Goal: Task Accomplishment & Management: Use online tool/utility

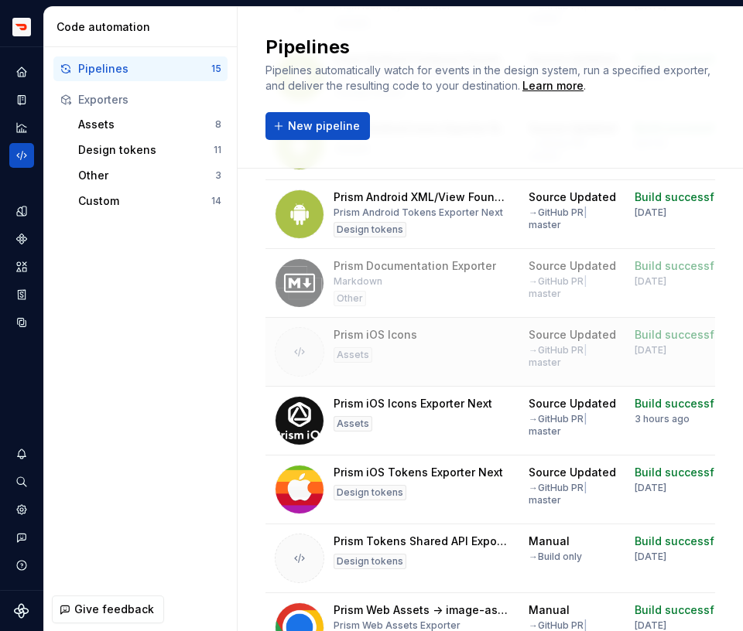
scroll to position [381, 0]
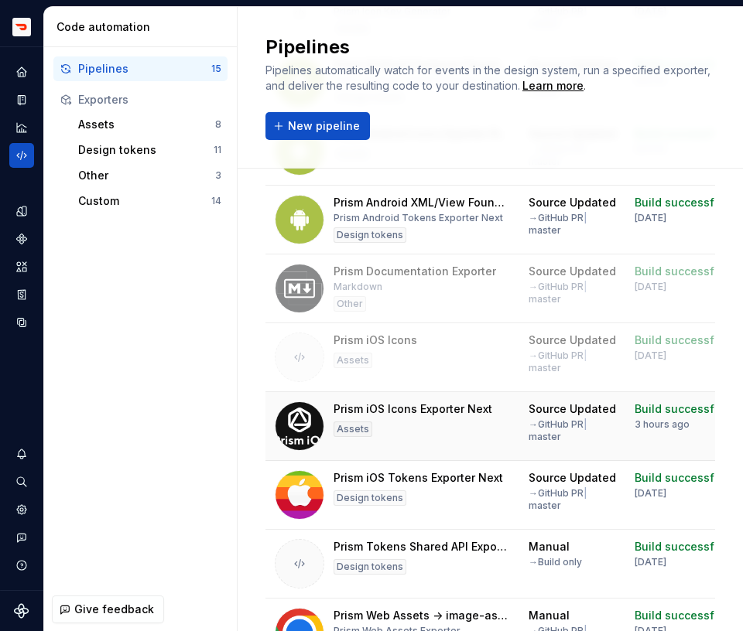
click at [450, 433] on div "Prism iOS Icons Exporter Next Assets" at bounding box center [412, 427] width 159 height 50
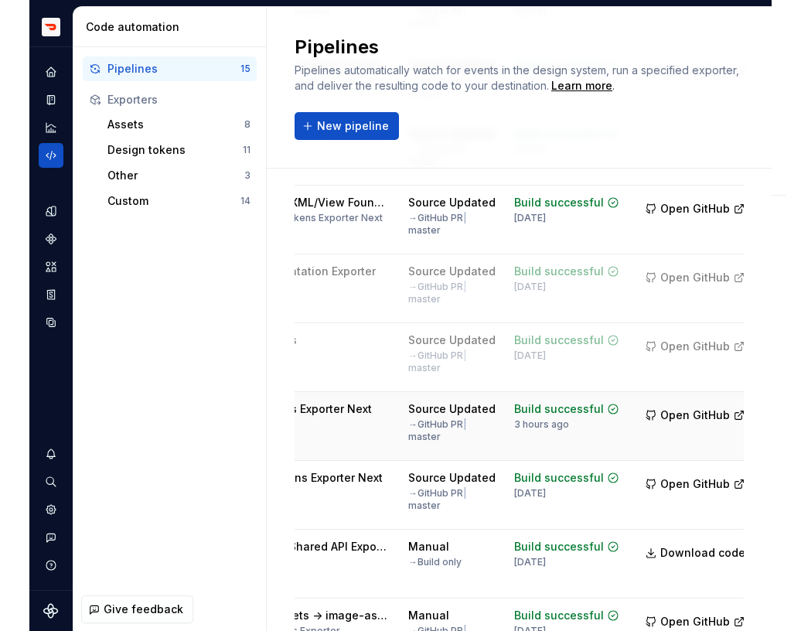
scroll to position [0, 262]
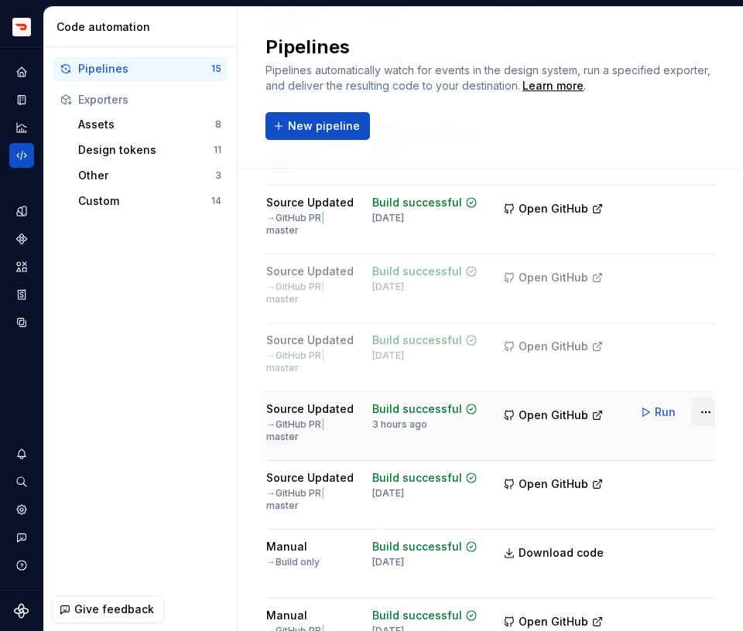
click at [692, 415] on html "Prism TV Design system data Code automation Pipelines 15 Exporters Assets 8 Des…" at bounding box center [371, 315] width 743 height 631
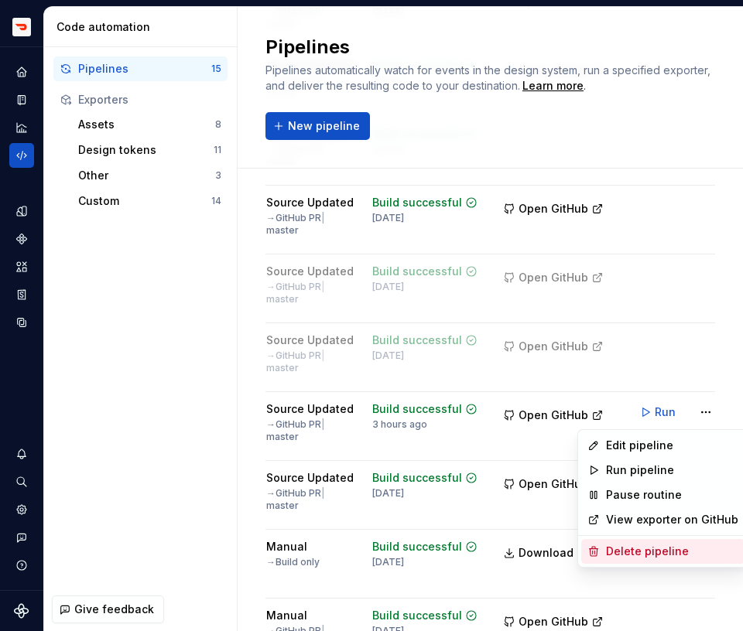
click at [622, 544] on div "Delete pipeline" at bounding box center [672, 551] width 132 height 15
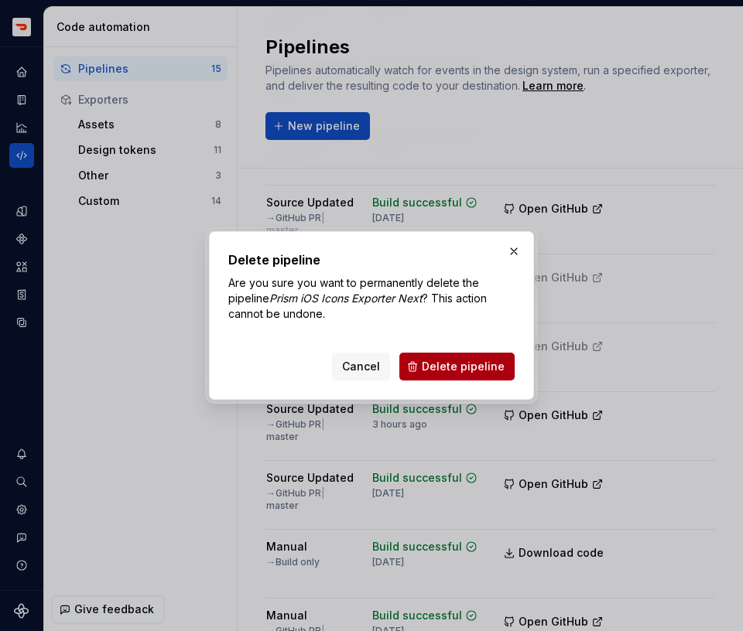
click at [486, 375] on button "Delete pipeline" at bounding box center [456, 367] width 115 height 28
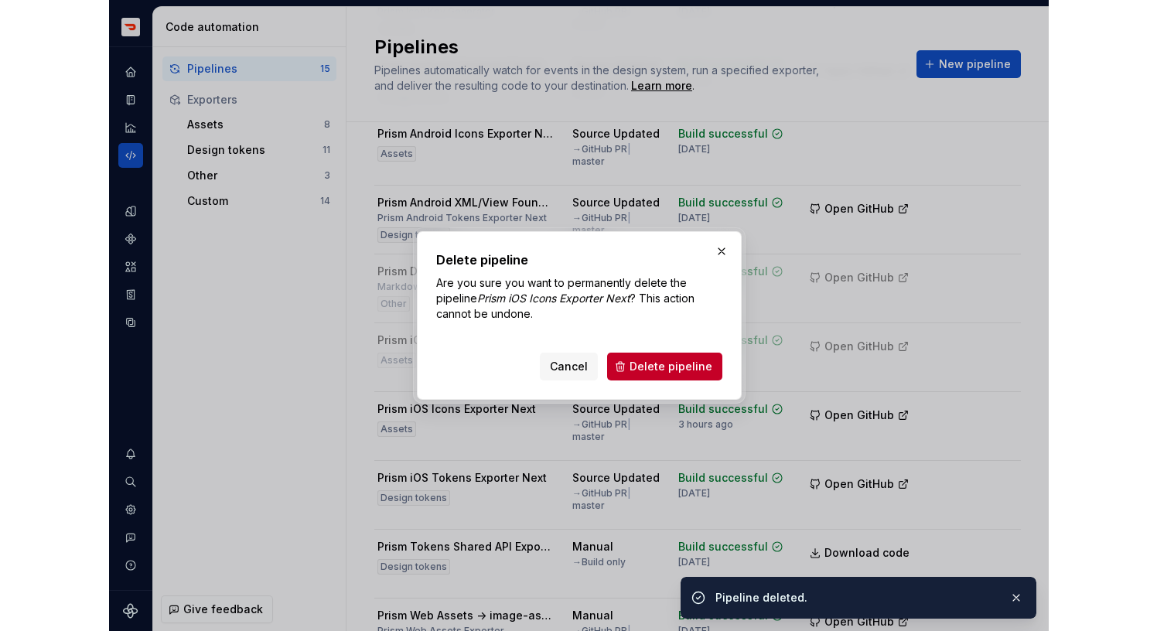
scroll to position [0, 0]
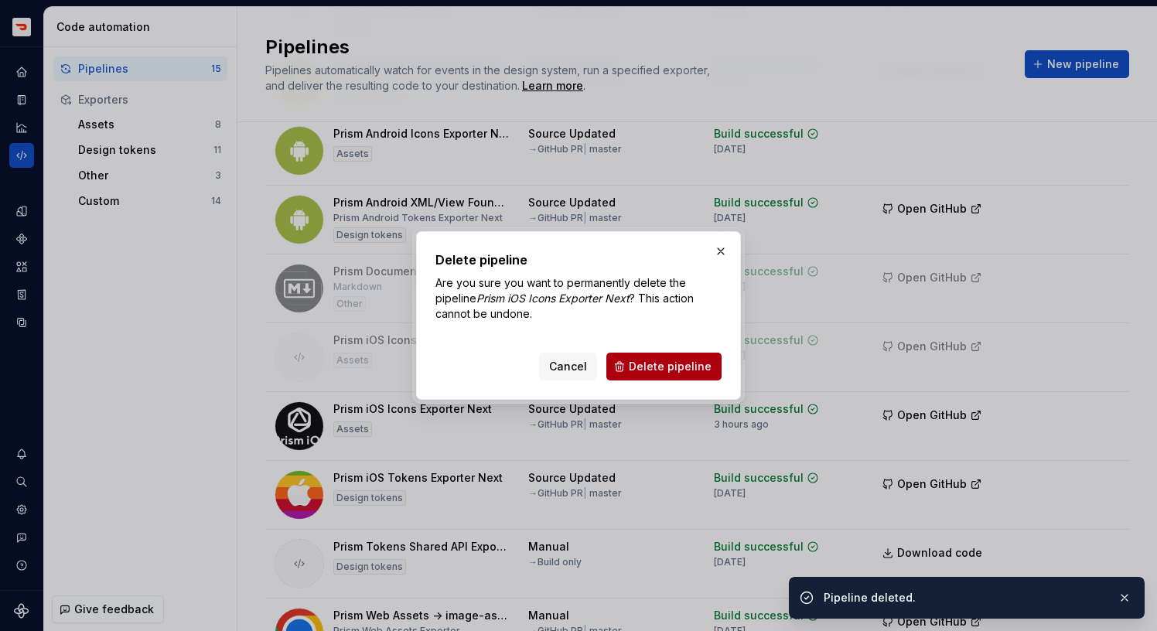
click at [668, 366] on span "Delete pipeline" at bounding box center [670, 366] width 83 height 15
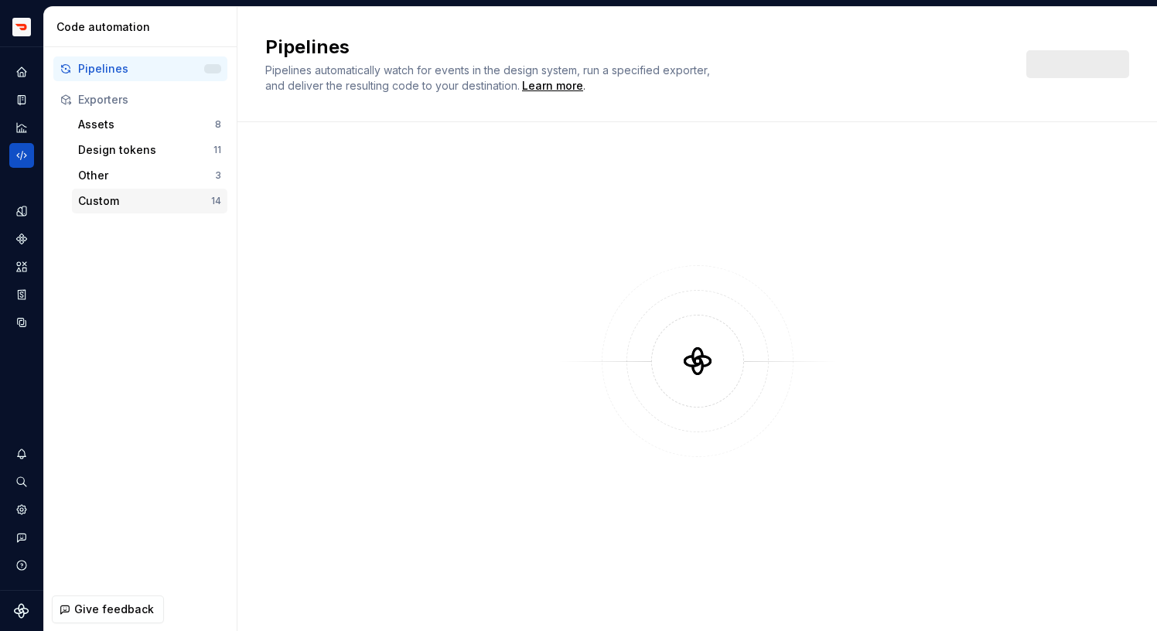
click at [166, 211] on div "Custom 14" at bounding box center [150, 201] width 156 height 25
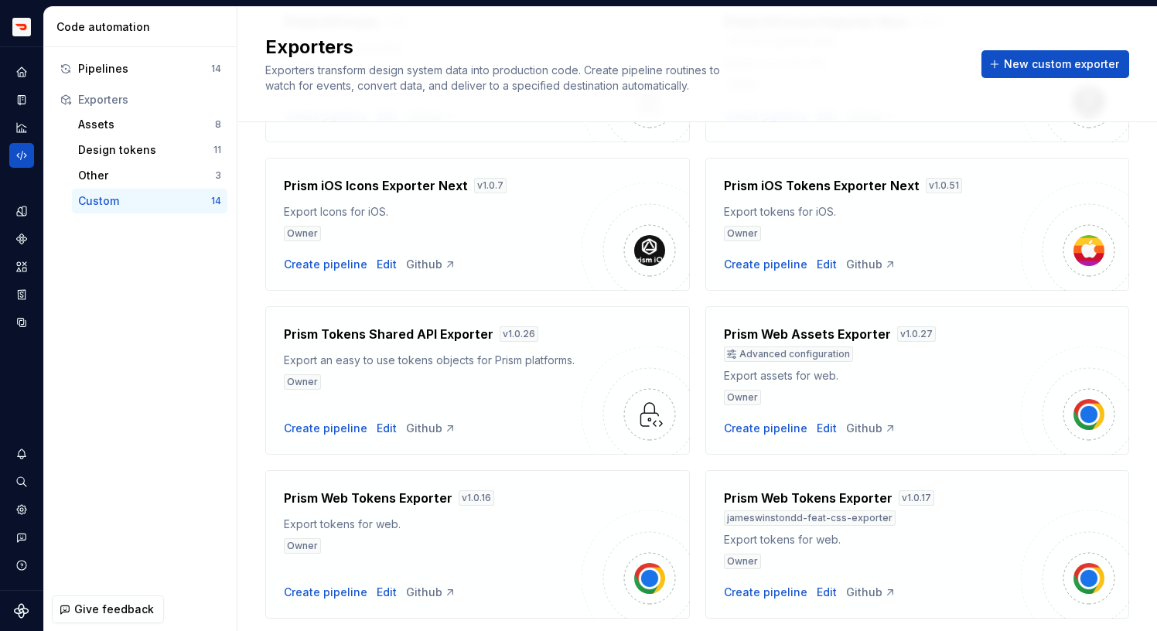
scroll to position [732, 0]
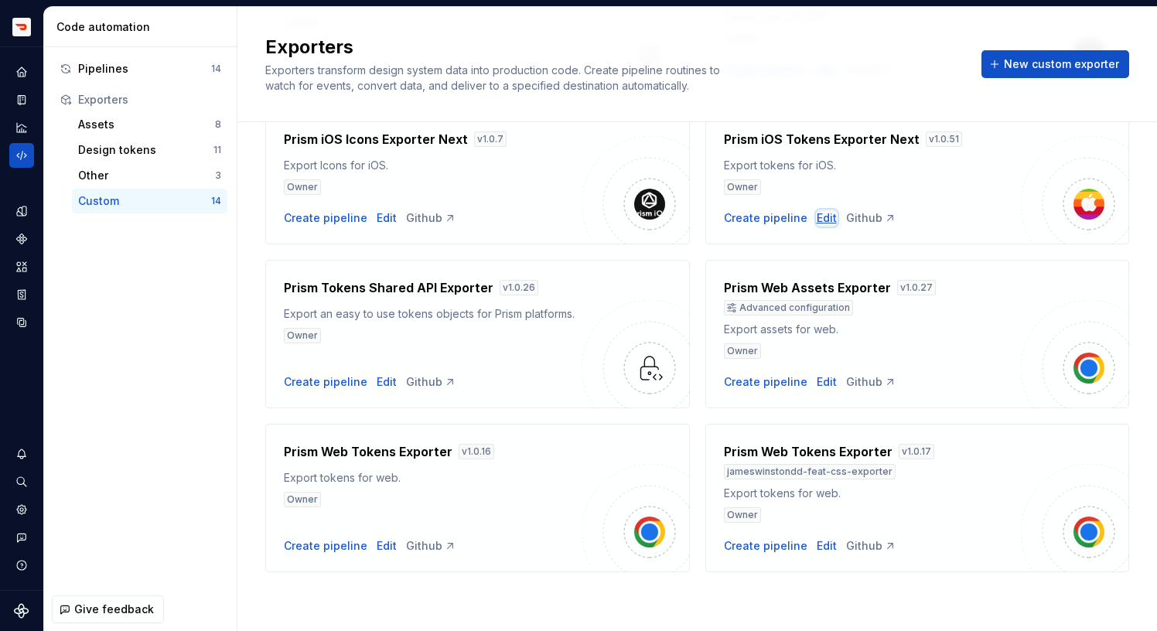
click at [817, 222] on div "Edit" at bounding box center [827, 217] width 20 height 15
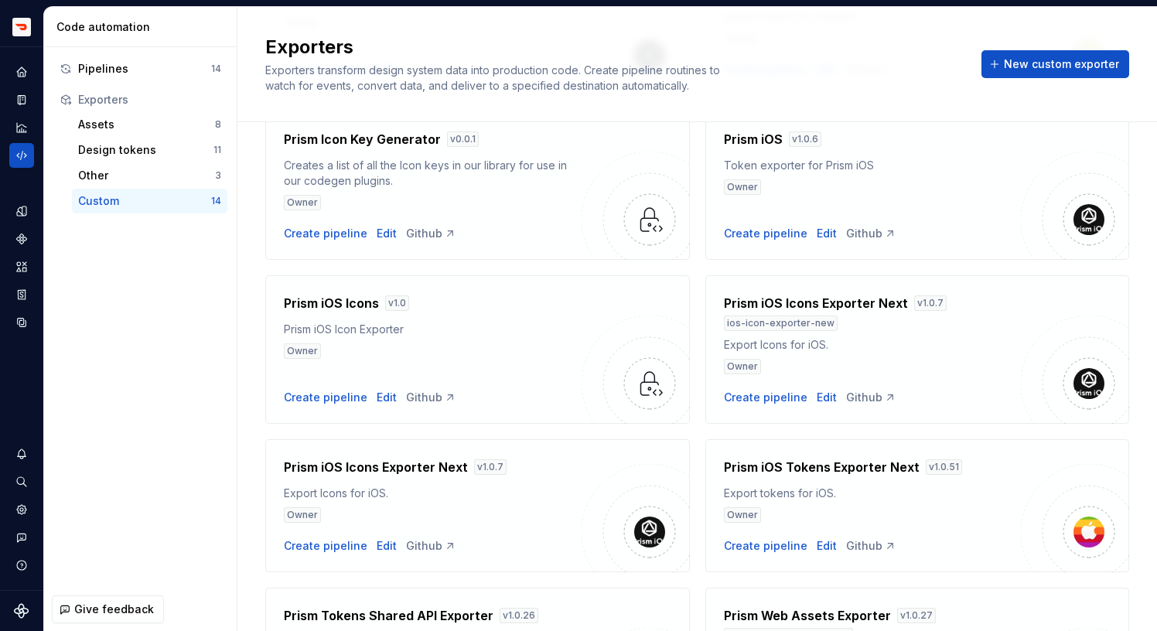
scroll to position [449, 0]
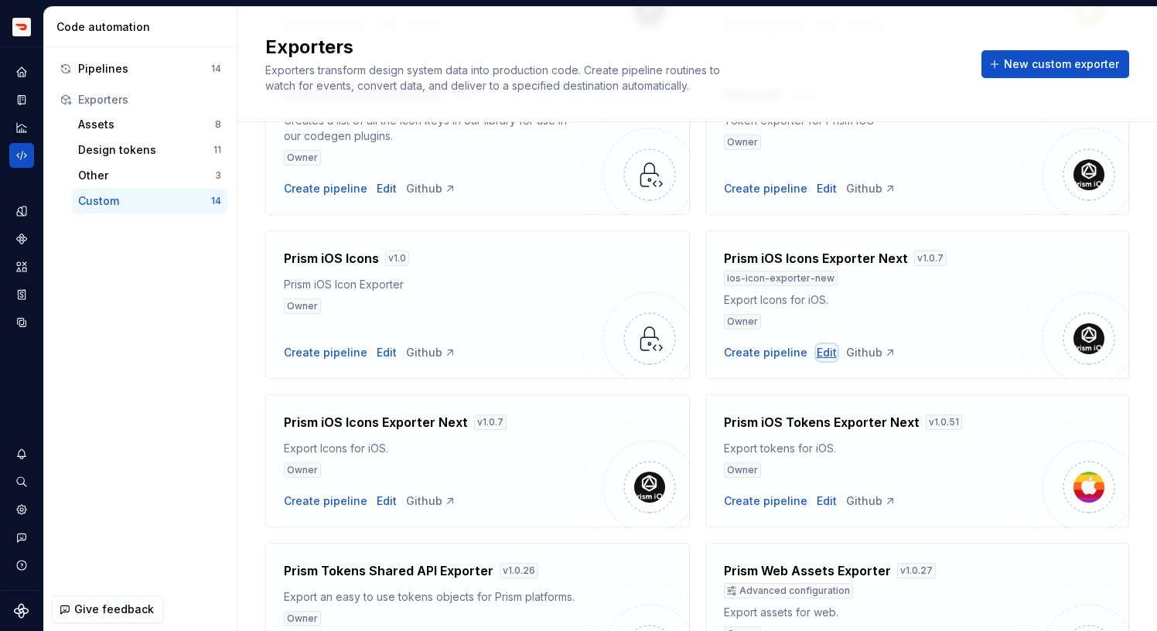
click at [818, 357] on div "Edit" at bounding box center [827, 352] width 20 height 15
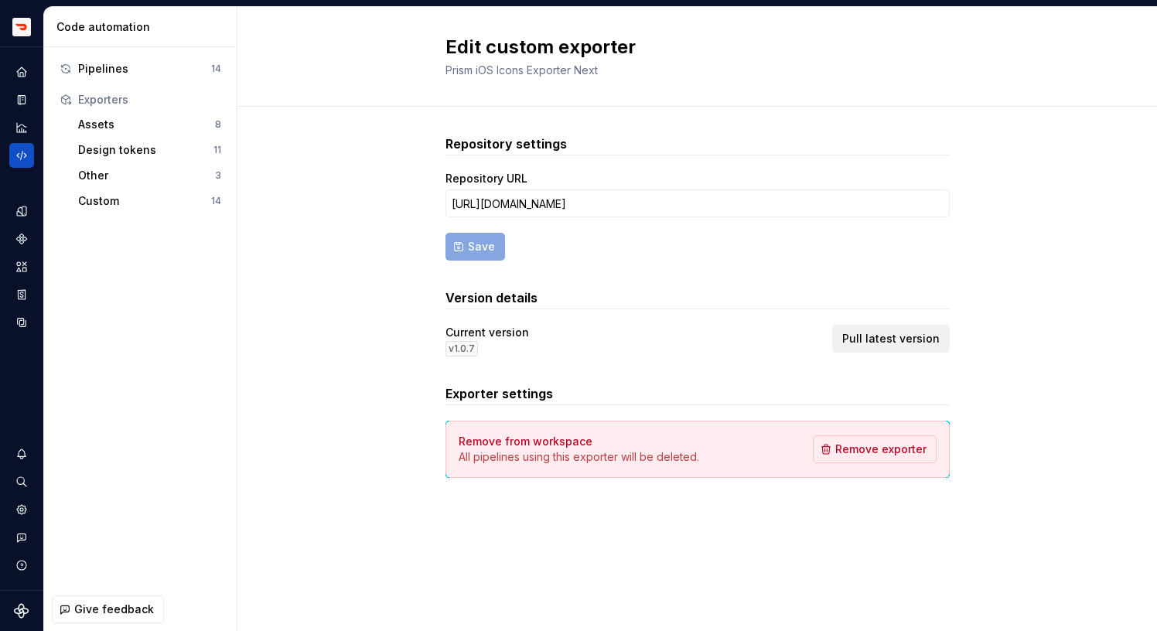
click at [921, 342] on span "Pull latest version" at bounding box center [890, 338] width 97 height 15
click at [95, 73] on div "Pipelines" at bounding box center [144, 68] width 133 height 15
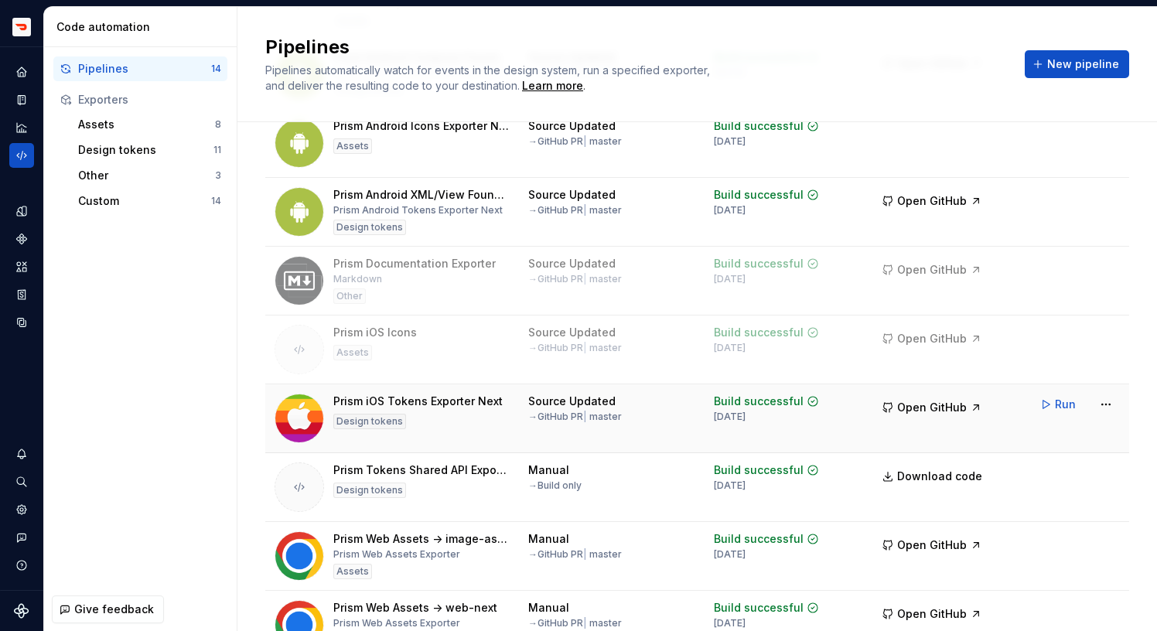
scroll to position [339, 0]
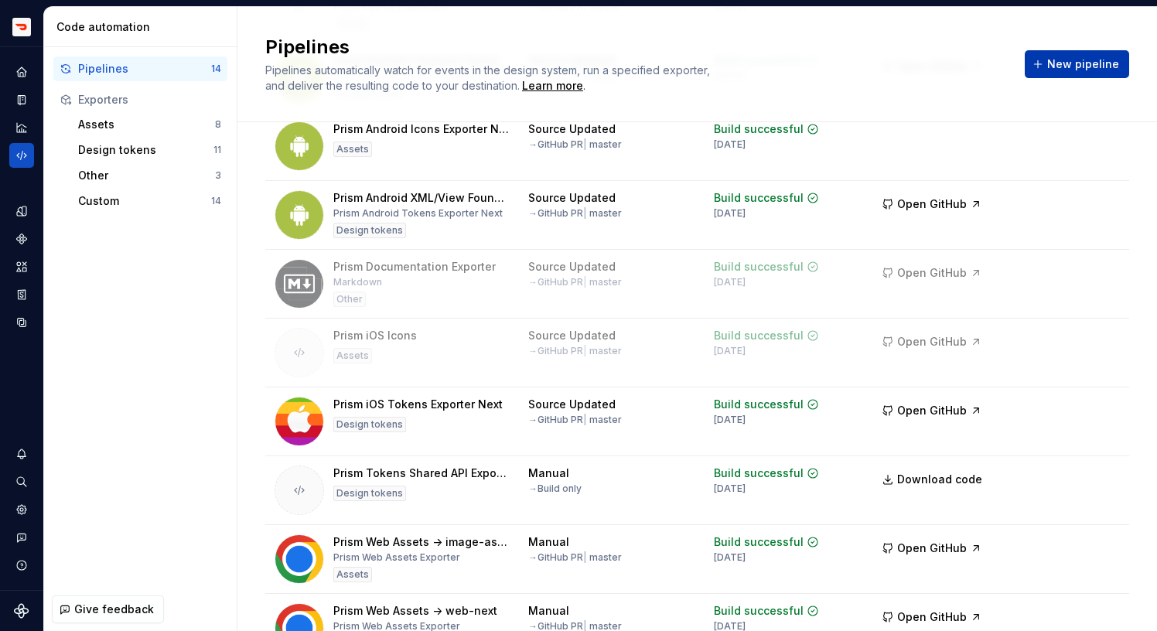
click at [1088, 70] on span "New pipeline" at bounding box center [1084, 63] width 72 height 15
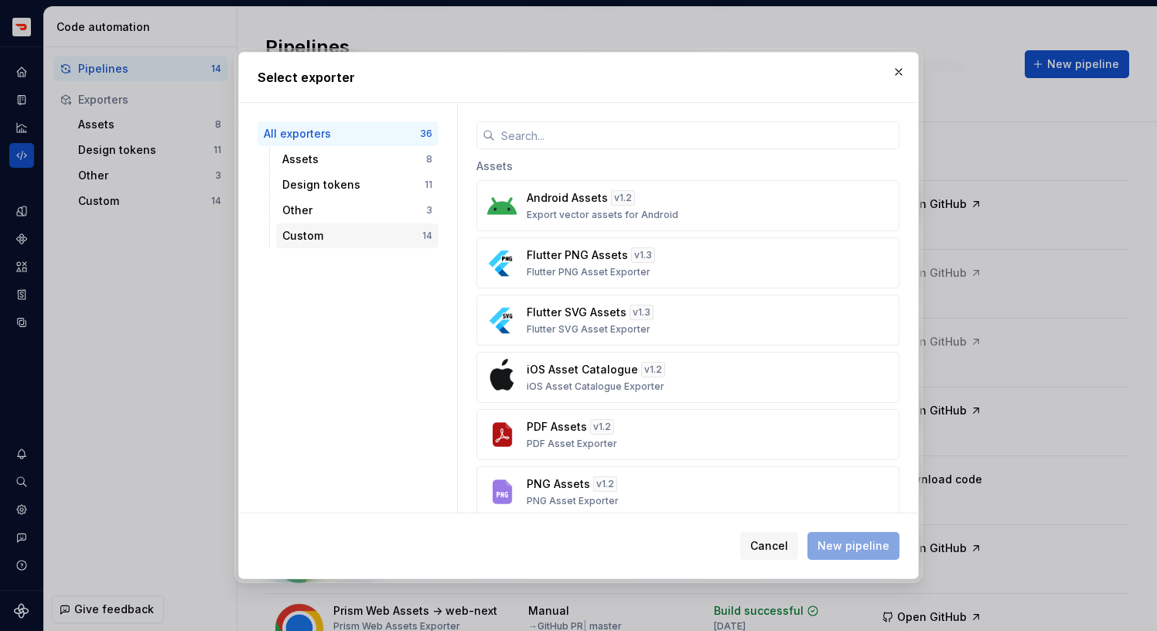
click at [354, 227] on div "Custom 14" at bounding box center [357, 236] width 162 height 25
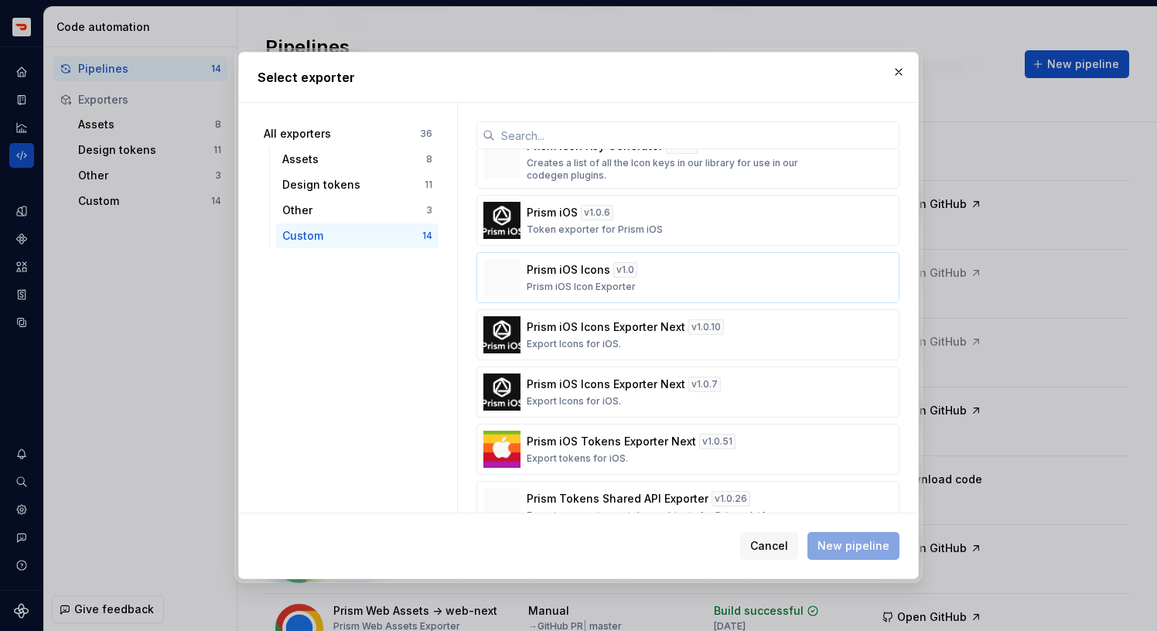
scroll to position [257, 0]
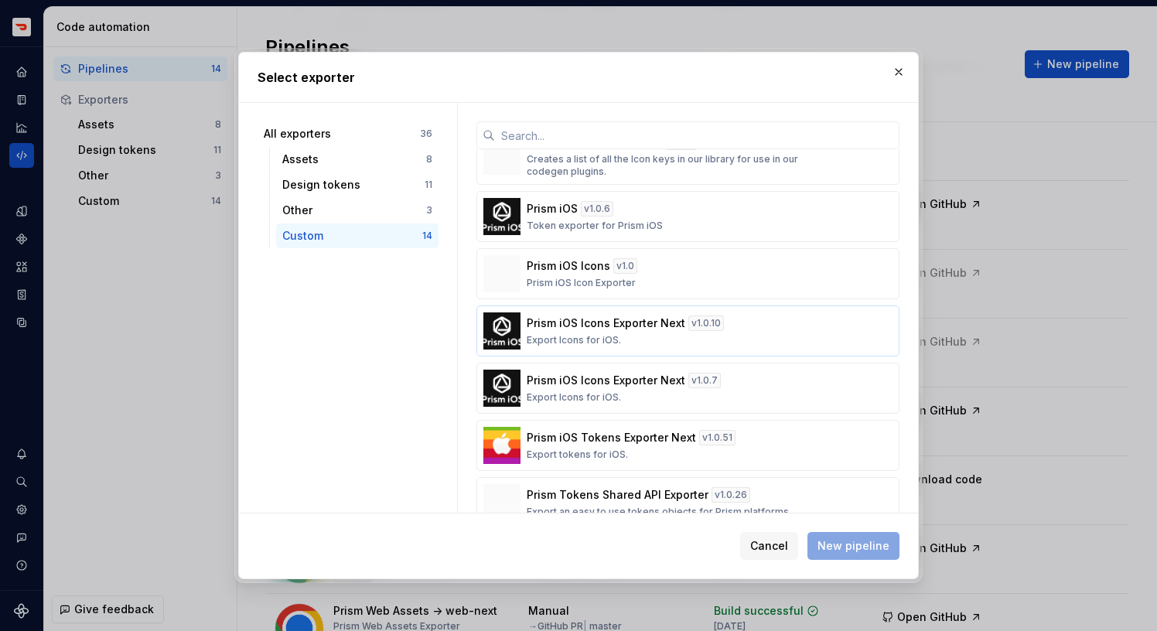
click at [570, 347] on button "Prism iOS Icons Exporter Next v 1.0.10 Export Icons for iOS." at bounding box center [688, 331] width 423 height 51
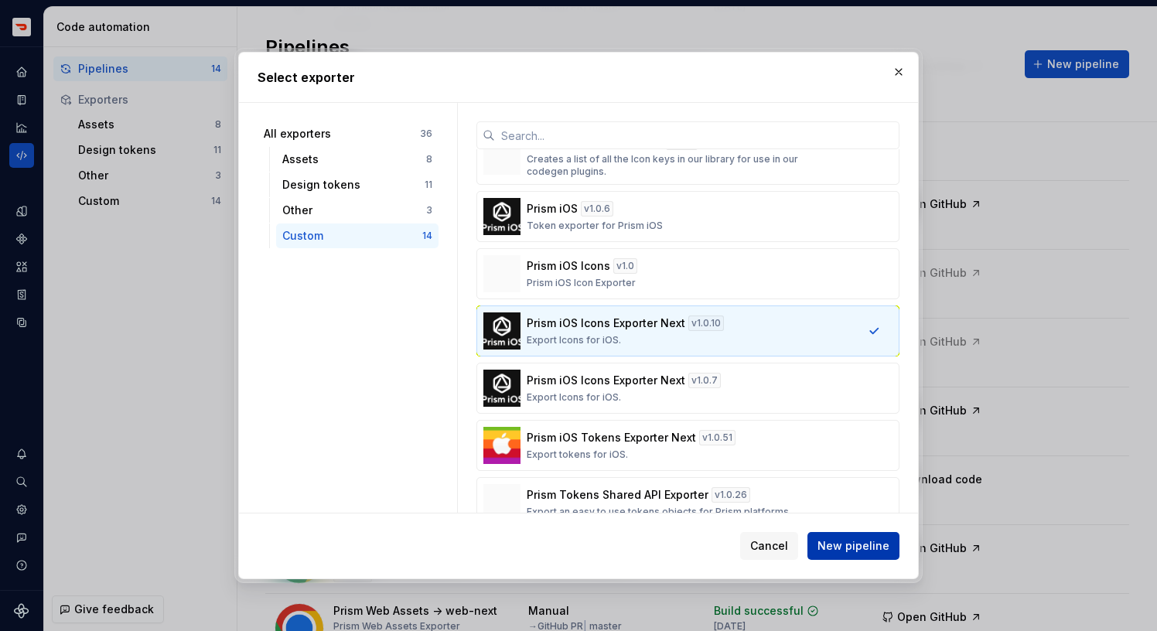
click at [825, 544] on span "New pipeline" at bounding box center [854, 545] width 72 height 15
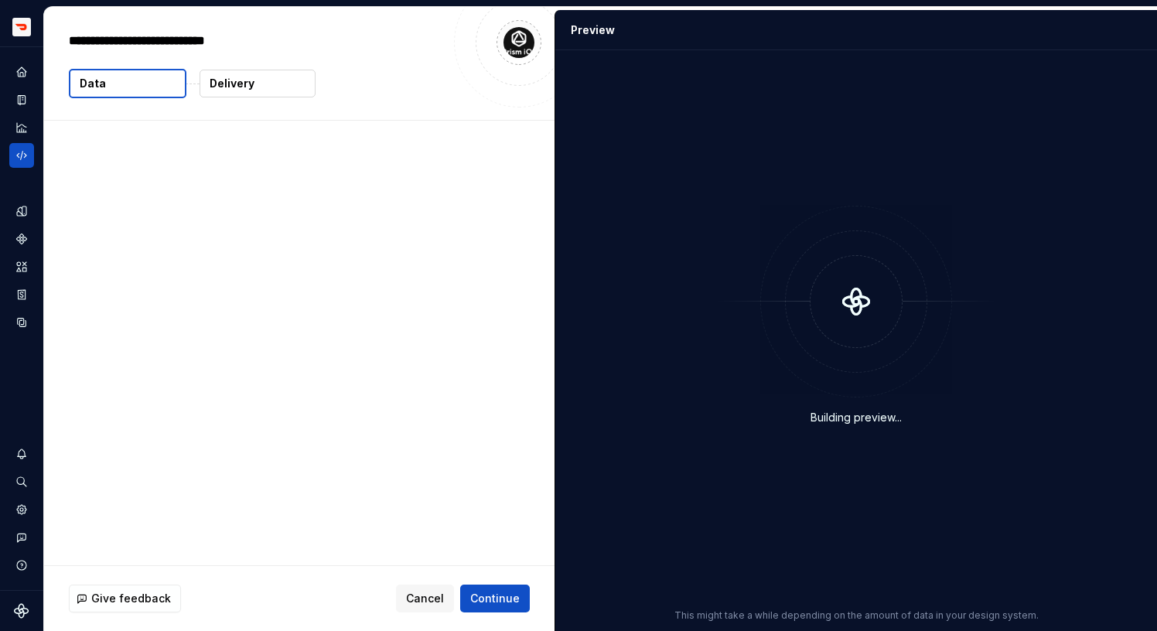
type textarea "*"
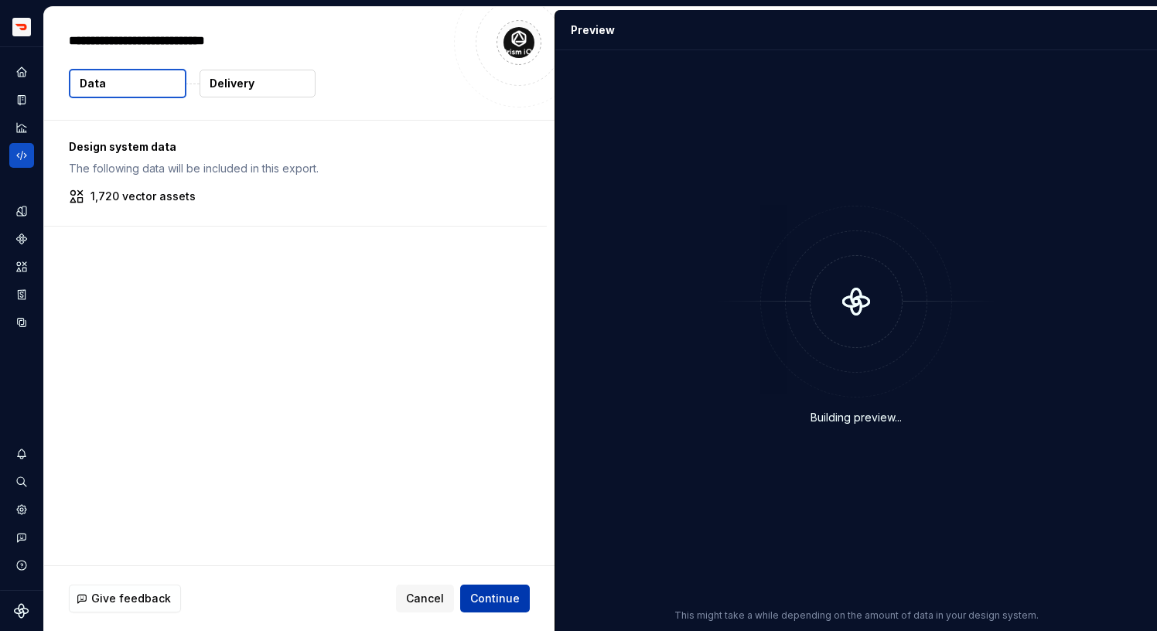
click at [516, 596] on span "Continue" at bounding box center [495, 598] width 50 height 15
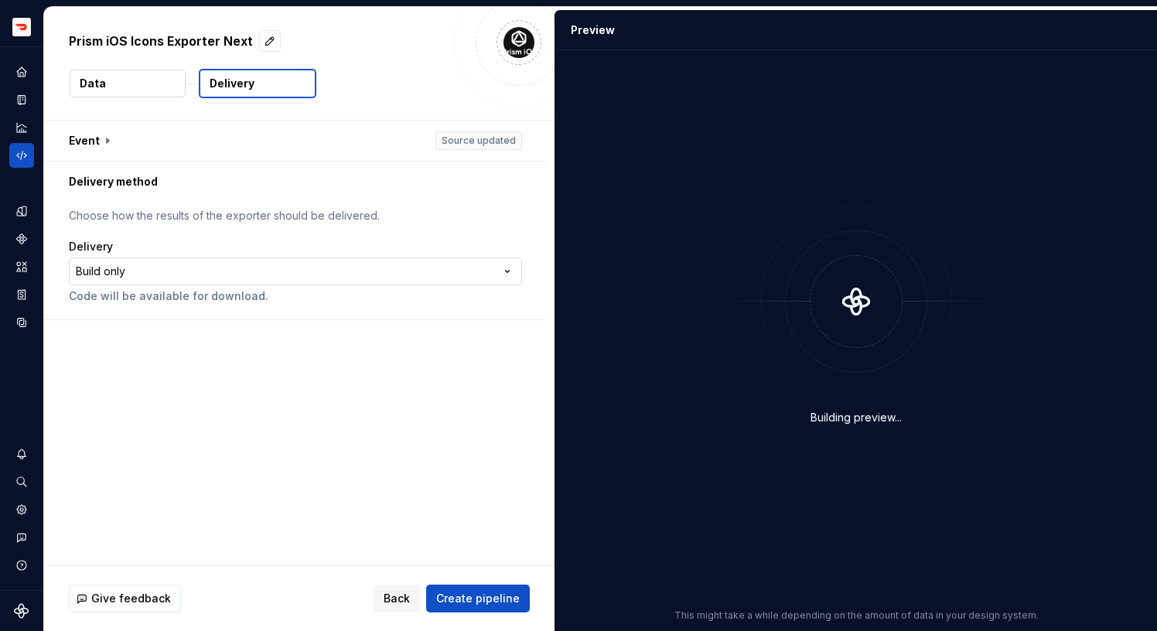
click at [138, 266] on html "**********" at bounding box center [578, 315] width 1157 height 631
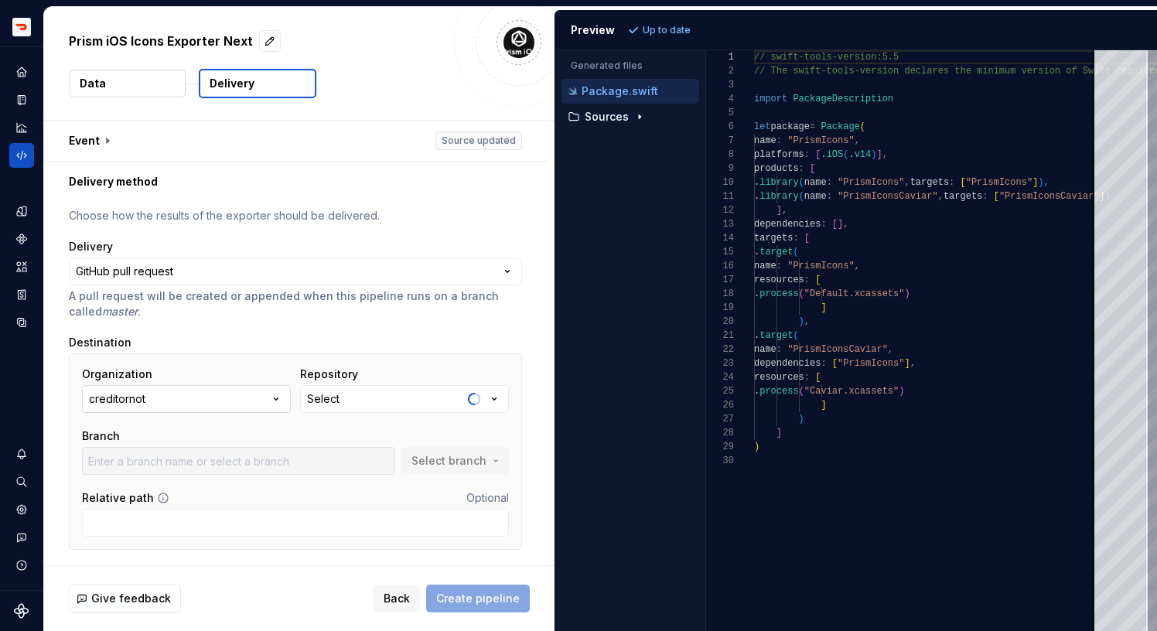
click at [199, 410] on button "creditornot" at bounding box center [186, 399] width 209 height 28
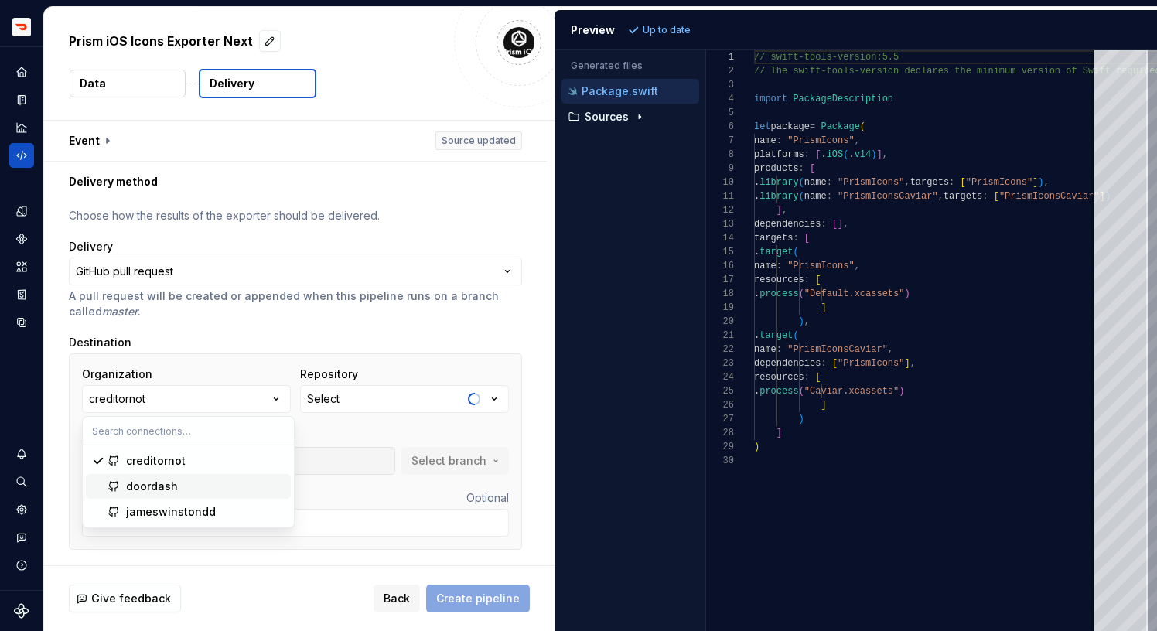
click at [169, 485] on div "doordash" at bounding box center [152, 486] width 52 height 15
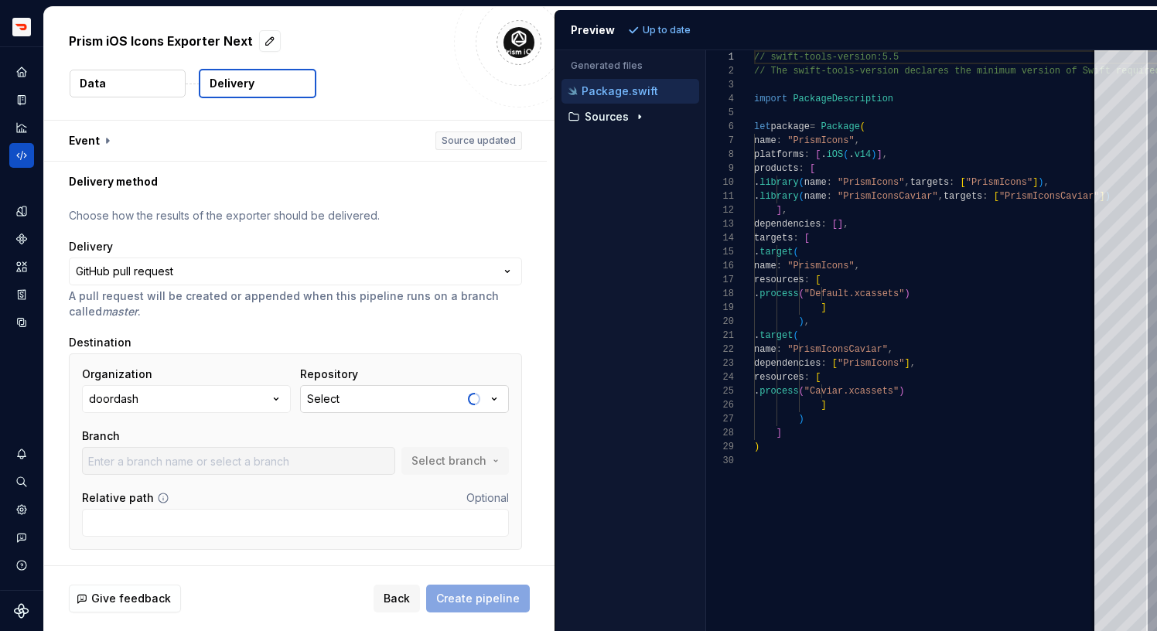
click at [347, 388] on button "Select" at bounding box center [404, 399] width 209 height 28
type input "t"
type input "icons"
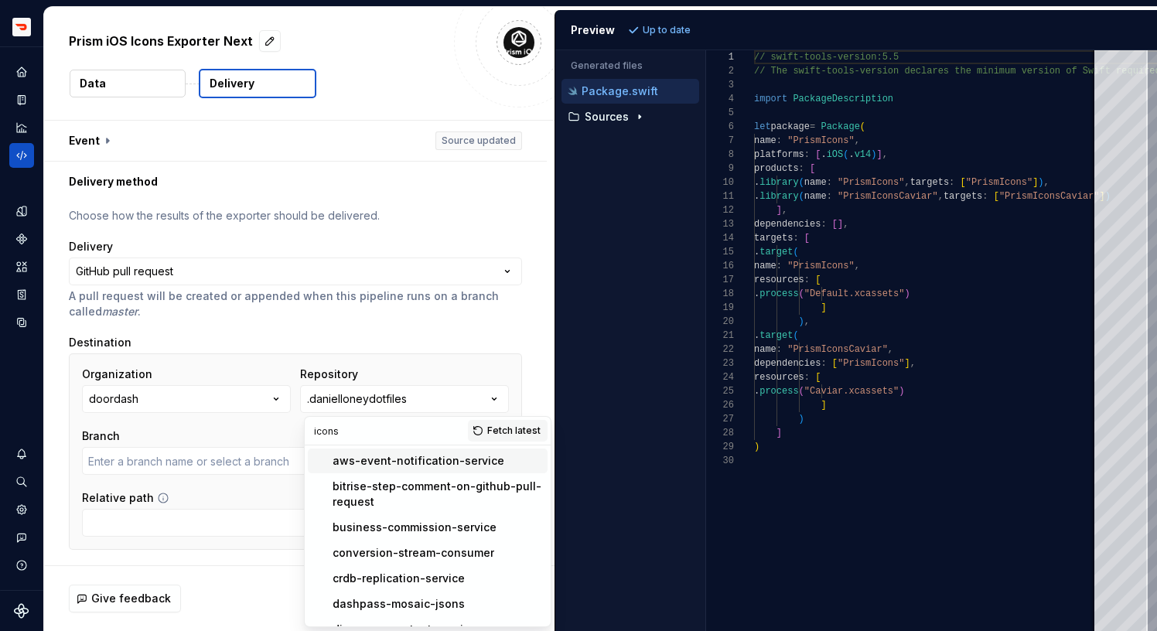
type input "master"
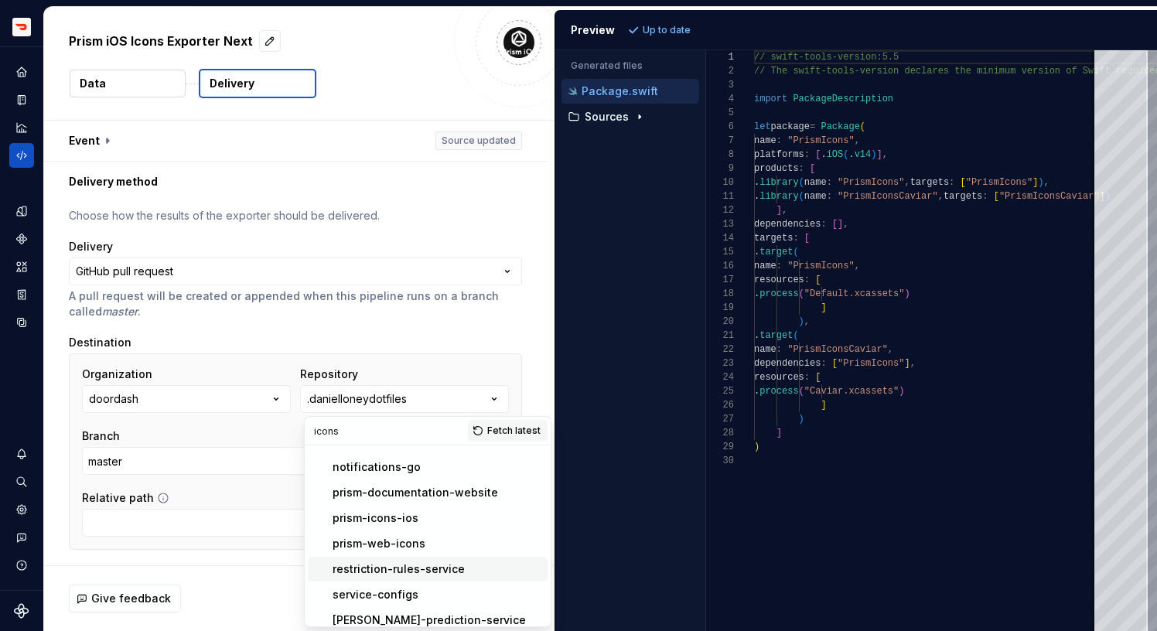
scroll to position [631, 0]
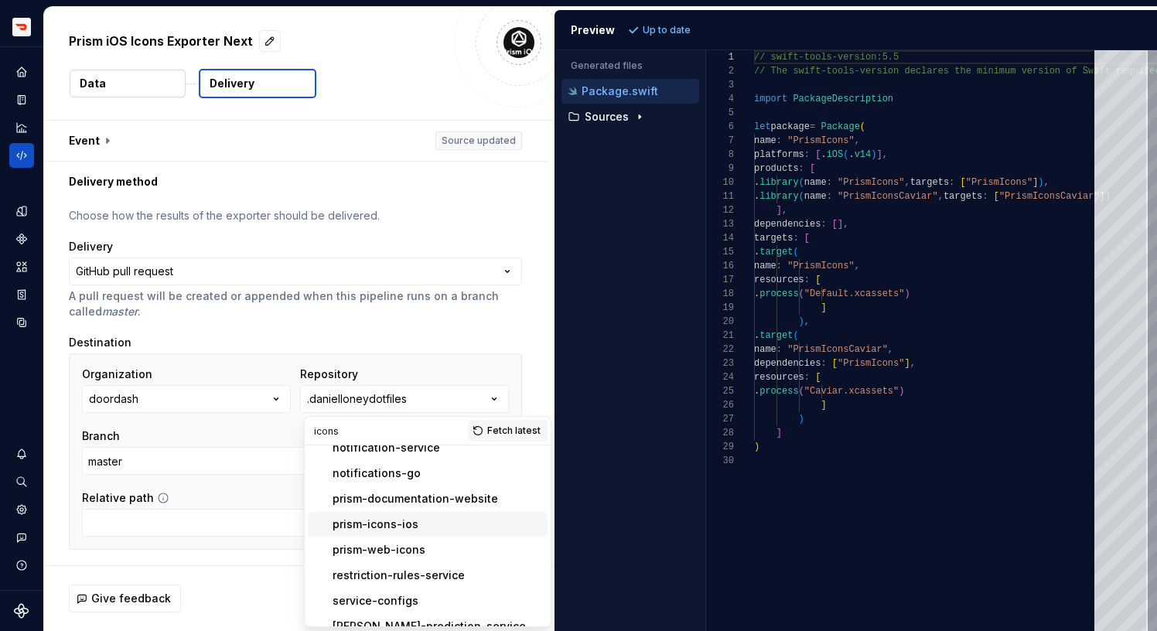
type input "icons"
click at [373, 517] on div "prism-icons-ios" at bounding box center [376, 524] width 86 height 15
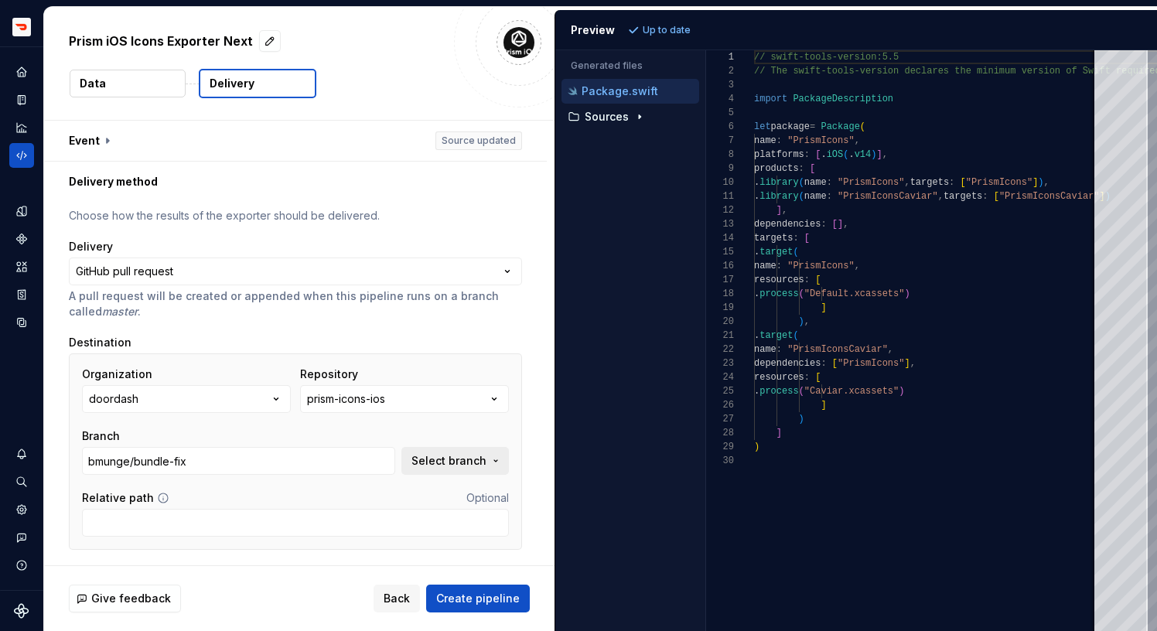
click at [442, 464] on span "Select branch" at bounding box center [449, 460] width 75 height 15
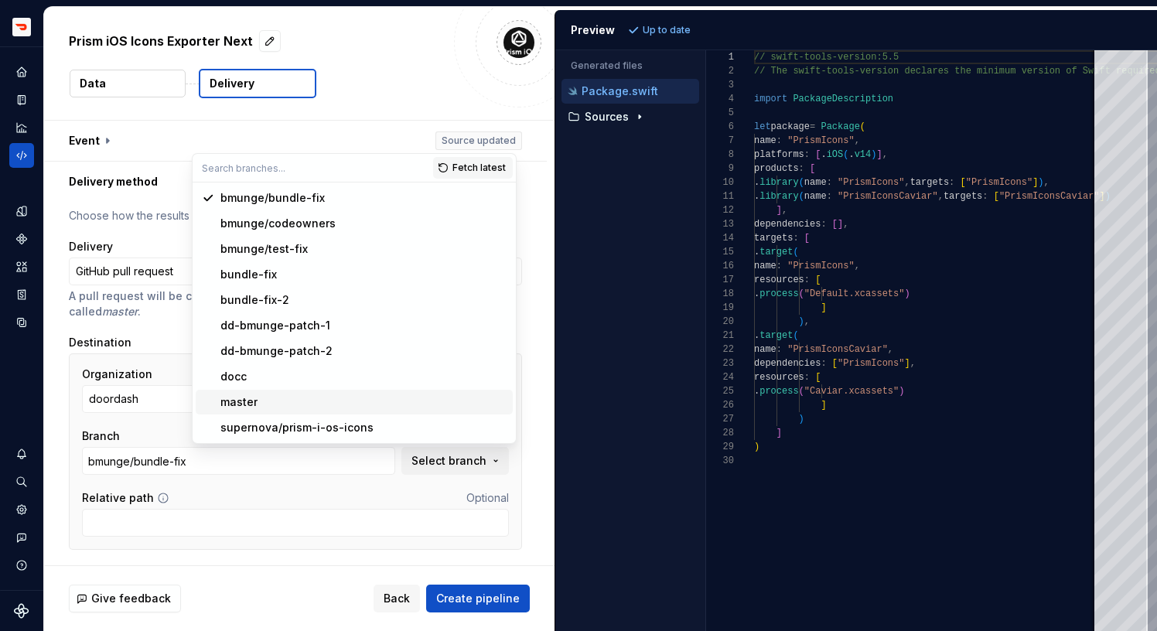
click at [243, 409] on div "master" at bounding box center [238, 402] width 37 height 15
type input "master"
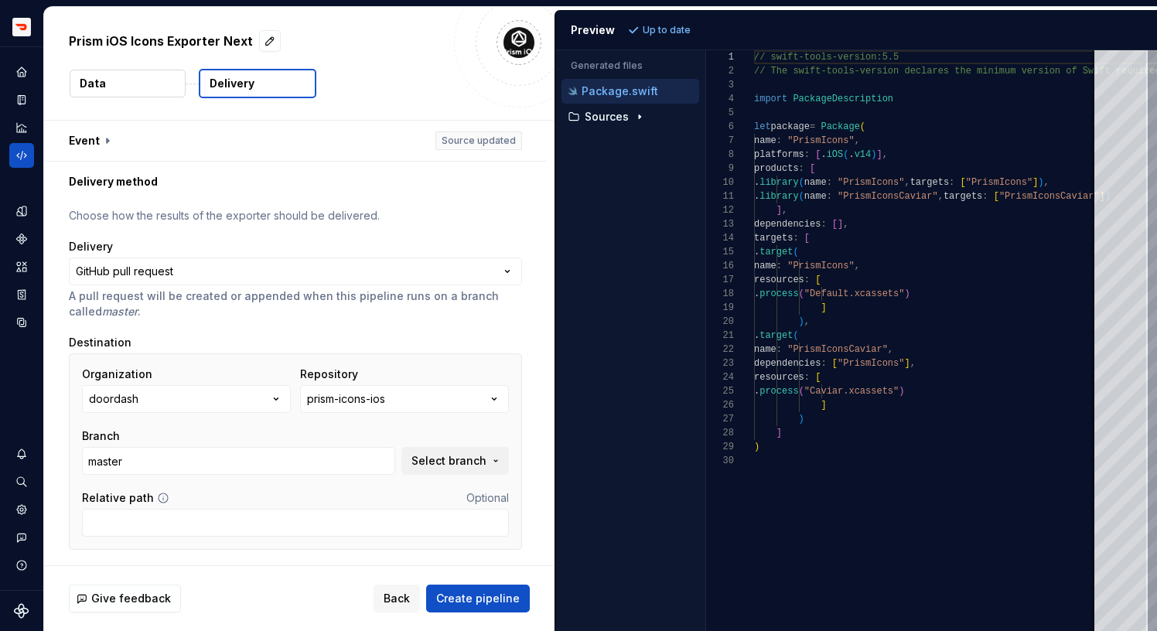
scroll to position [42, 0]
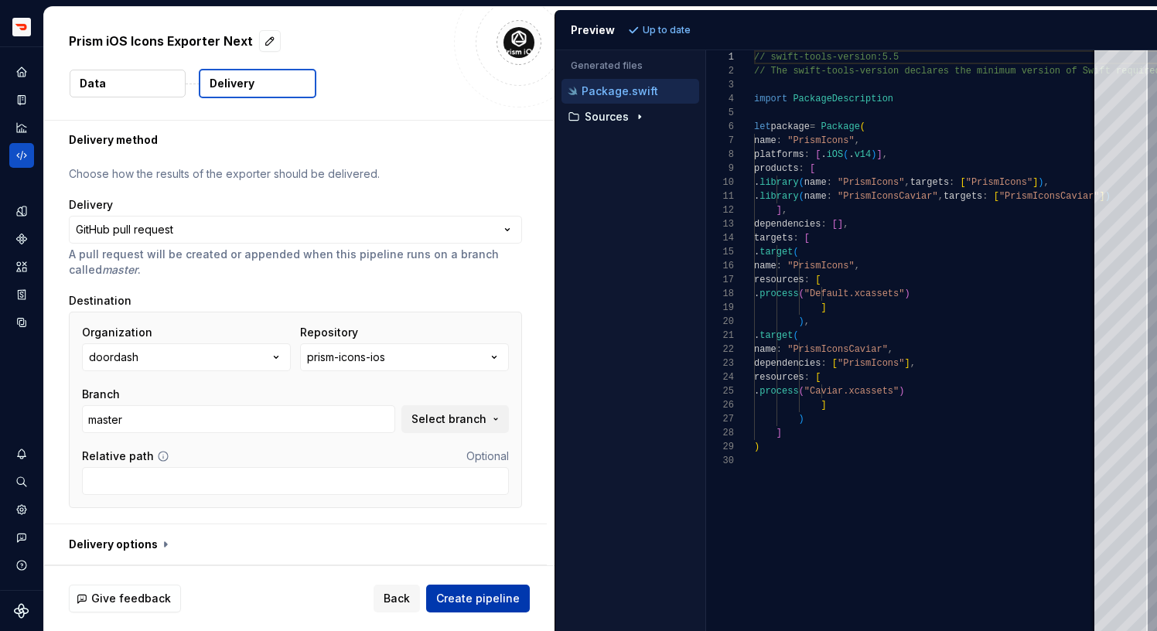
click at [477, 599] on span "Create pipeline" at bounding box center [478, 598] width 84 height 15
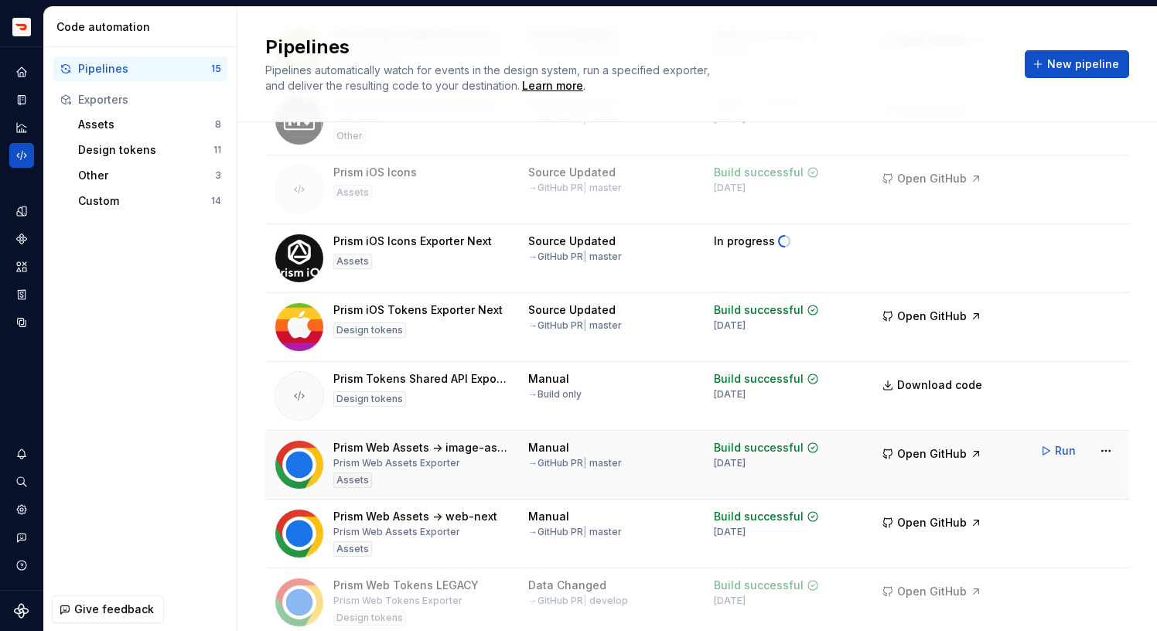
scroll to position [496, 0]
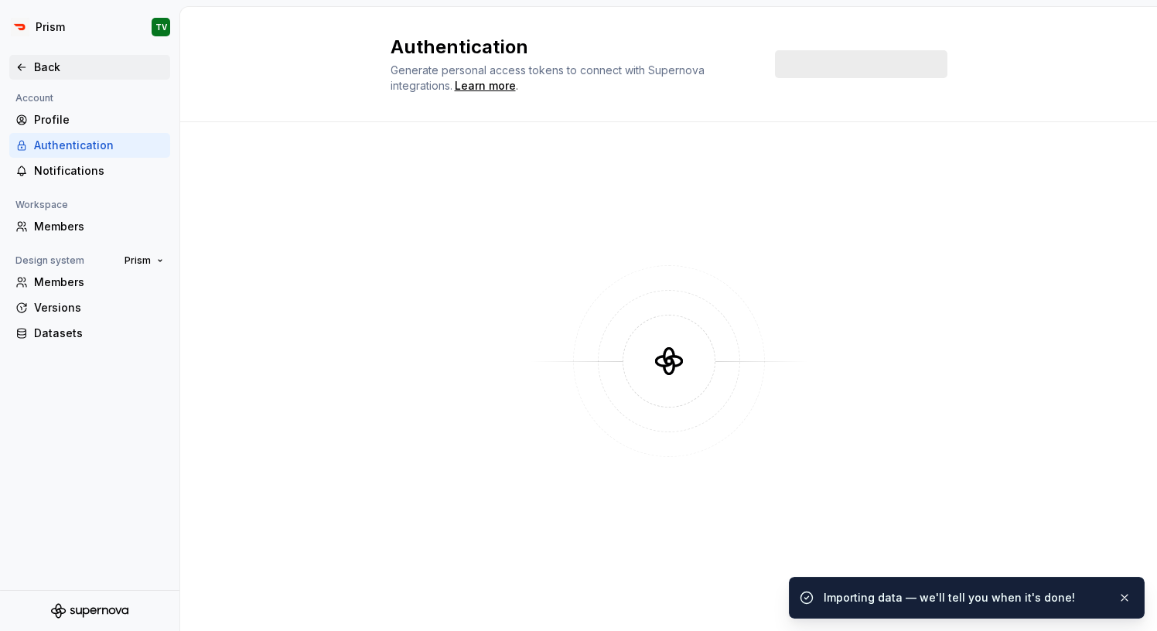
click at [25, 73] on icon at bounding box center [21, 67] width 12 height 12
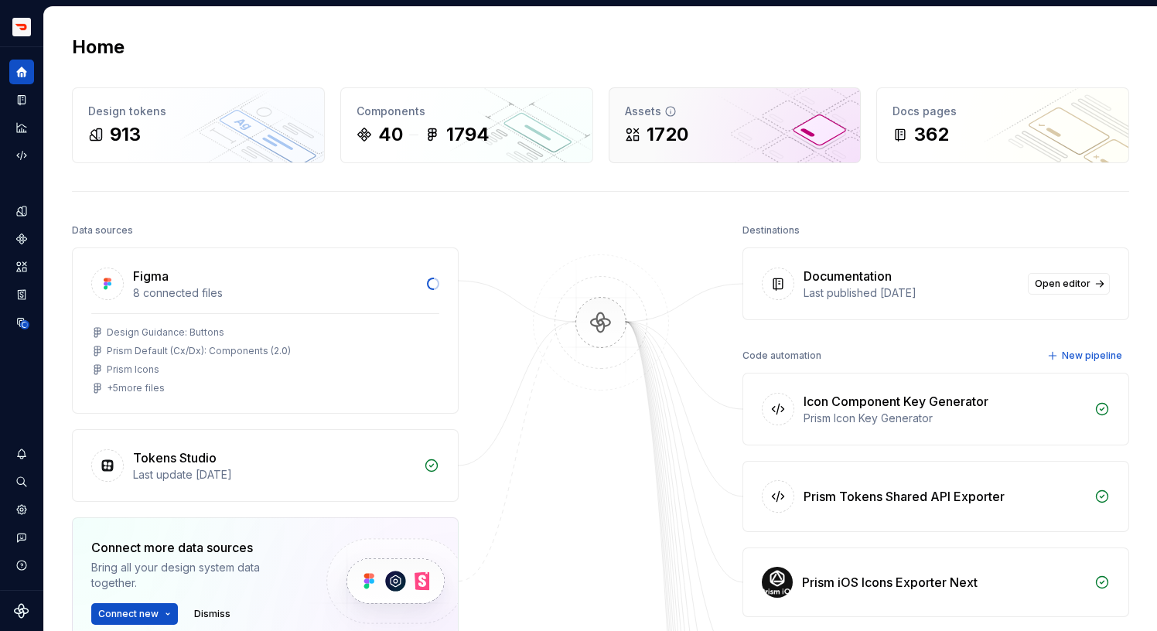
click at [731, 132] on div "1720" at bounding box center [735, 134] width 220 height 25
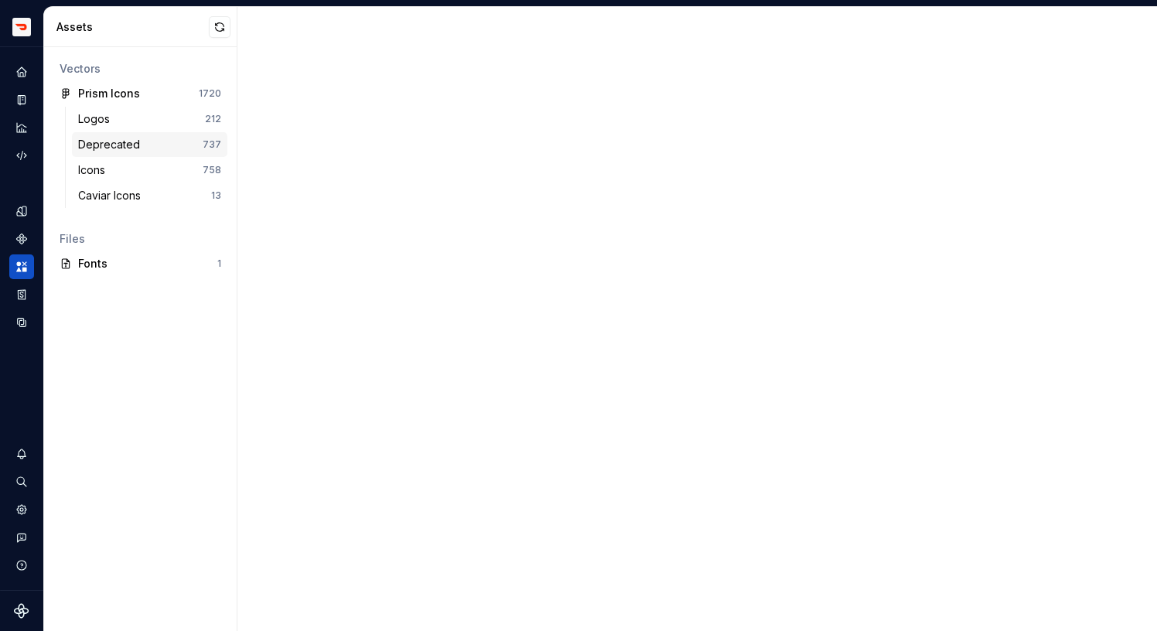
click at [111, 148] on div "Deprecated" at bounding box center [112, 144] width 68 height 15
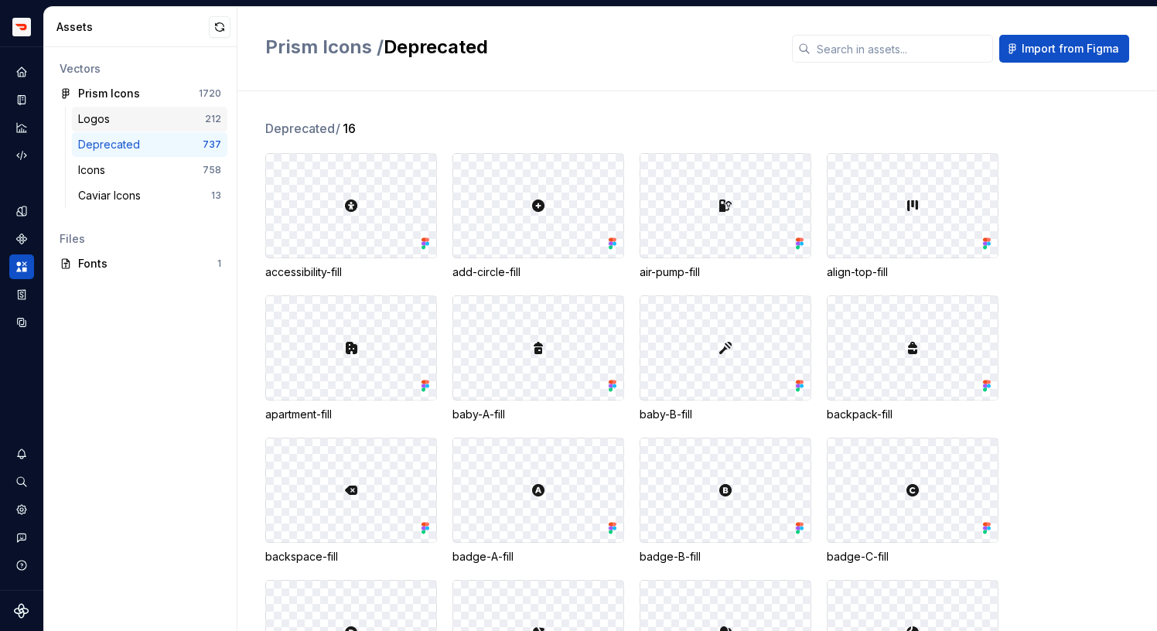
click at [106, 114] on div "Logos" at bounding box center [97, 118] width 38 height 15
